Goal: Find specific page/section: Find specific page/section

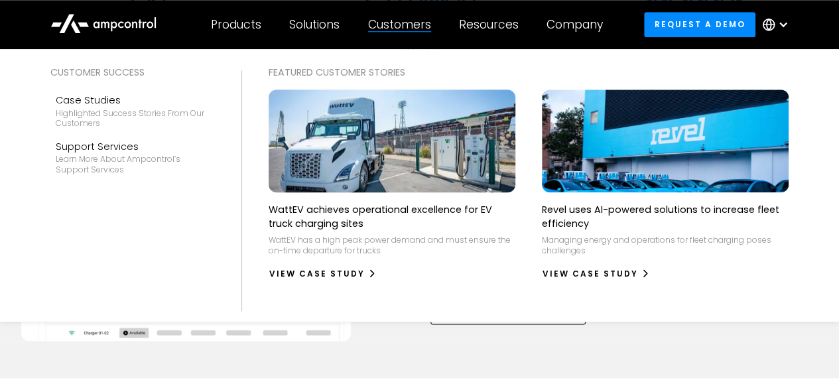
scroll to position [663, 0]
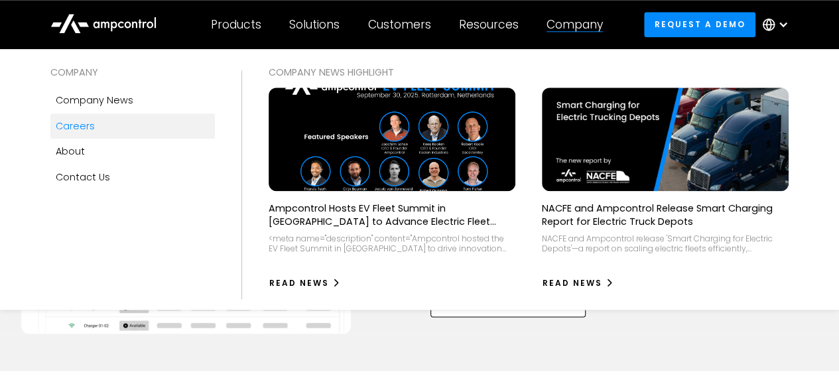
click at [76, 121] on div "Careers" at bounding box center [75, 126] width 39 height 15
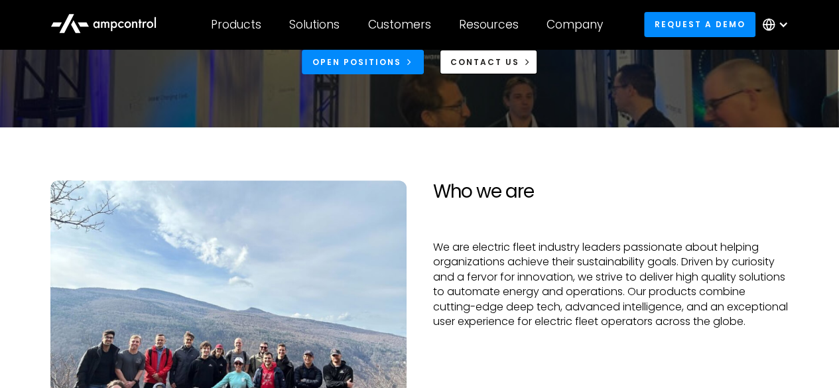
scroll to position [66, 0]
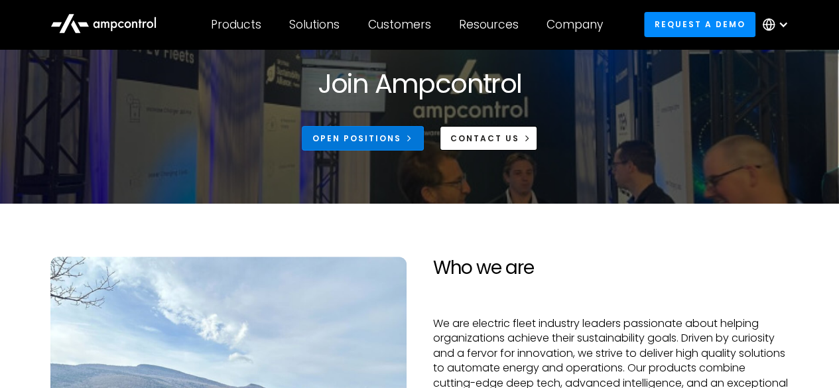
click at [395, 141] on div "Open Positions" at bounding box center [356, 139] width 89 height 12
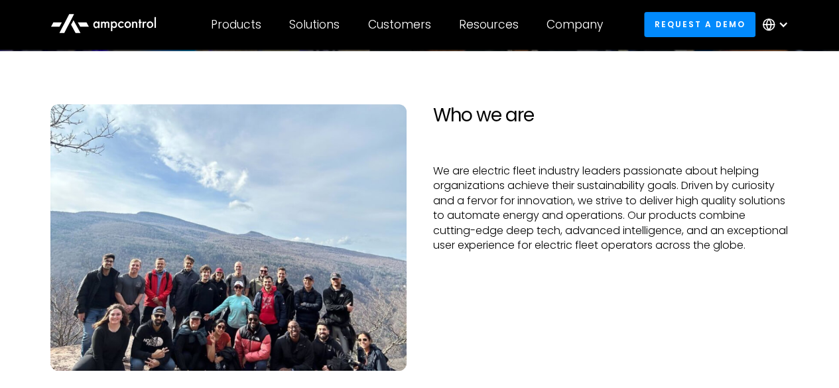
scroll to position [199, 0]
